Goal: Navigation & Orientation: Find specific page/section

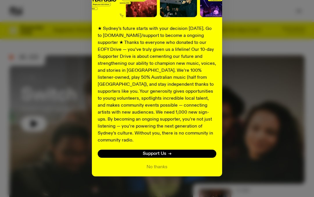
scroll to position [90, 0]
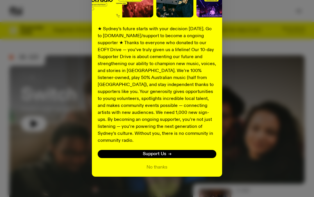
click at [167, 164] on button "No thanks" at bounding box center [156, 167] width 21 height 7
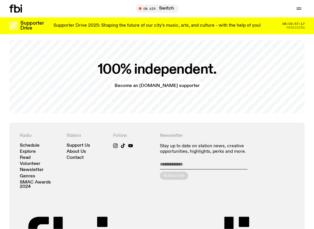
scroll to position [1036, 0]
click at [27, 150] on link "Explore" at bounding box center [28, 152] width 16 height 4
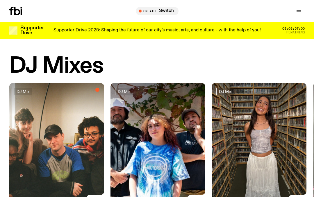
click at [301, 9] on icon "button" at bounding box center [298, 11] width 7 height 7
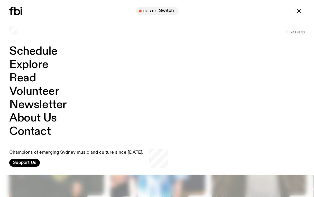
click at [300, 10] on icon "button" at bounding box center [298, 10] width 3 height 3
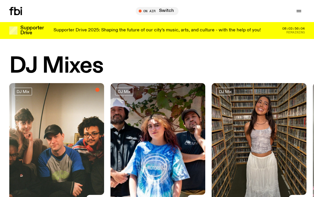
click at [13, 15] on icon at bounding box center [15, 11] width 13 height 8
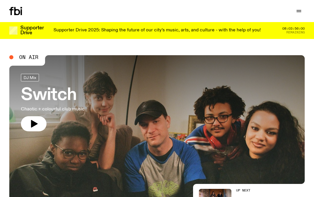
click at [303, 6] on div "Schedule Explore Read Volunteer Newsletter Support Us" at bounding box center [157, 11] width 314 height 22
click at [299, 10] on icon "button" at bounding box center [298, 11] width 7 height 7
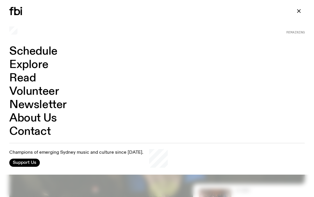
click at [297, 13] on icon "button" at bounding box center [298, 11] width 7 height 7
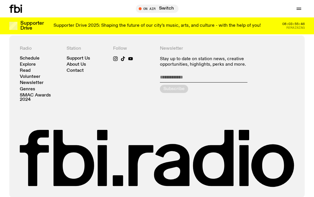
scroll to position [1120, 0]
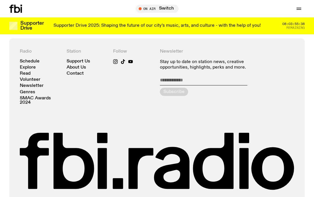
click at [35, 59] on link "Schedule" at bounding box center [30, 61] width 20 height 4
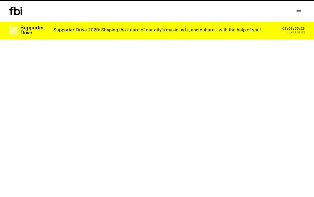
scroll to position [1120, 0]
